Goal: Check status: Check status

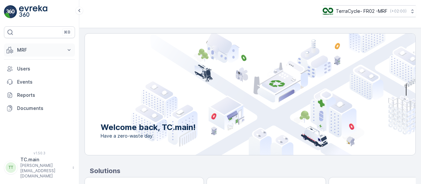
click at [21, 51] on p "MRF" at bounding box center [39, 50] width 45 height 7
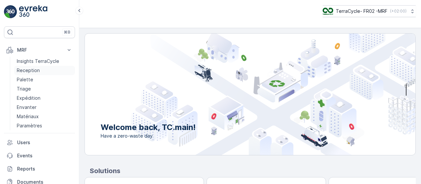
click at [42, 73] on link "Reception" at bounding box center [44, 70] width 61 height 9
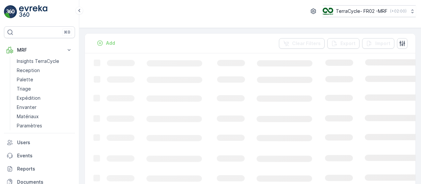
click at [134, 13] on div "TerraCycle- FR02 -MRF ( +02:00 )" at bounding box center [250, 11] width 331 height 12
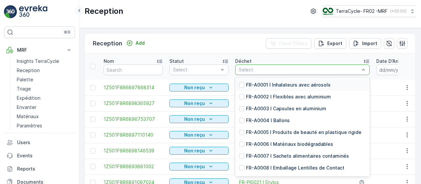
click at [78, 13] on icon at bounding box center [79, 11] width 7 height 8
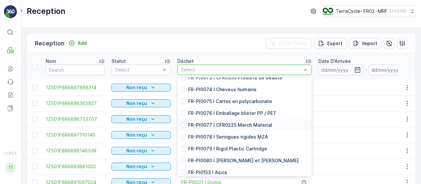
scroll to position [1875, 0]
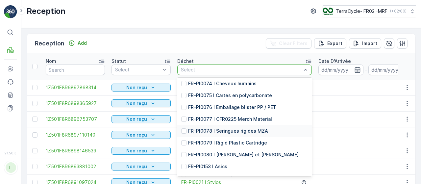
click at [247, 132] on p "FR-PI0078 I Seringues rigides MZA" at bounding box center [228, 131] width 80 height 7
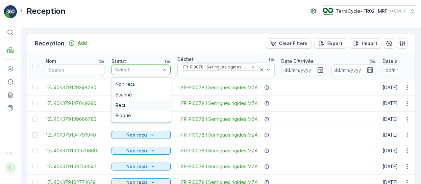
click at [131, 104] on div "Reçu" at bounding box center [140, 105] width 51 height 5
